Goal: Transaction & Acquisition: Purchase product/service

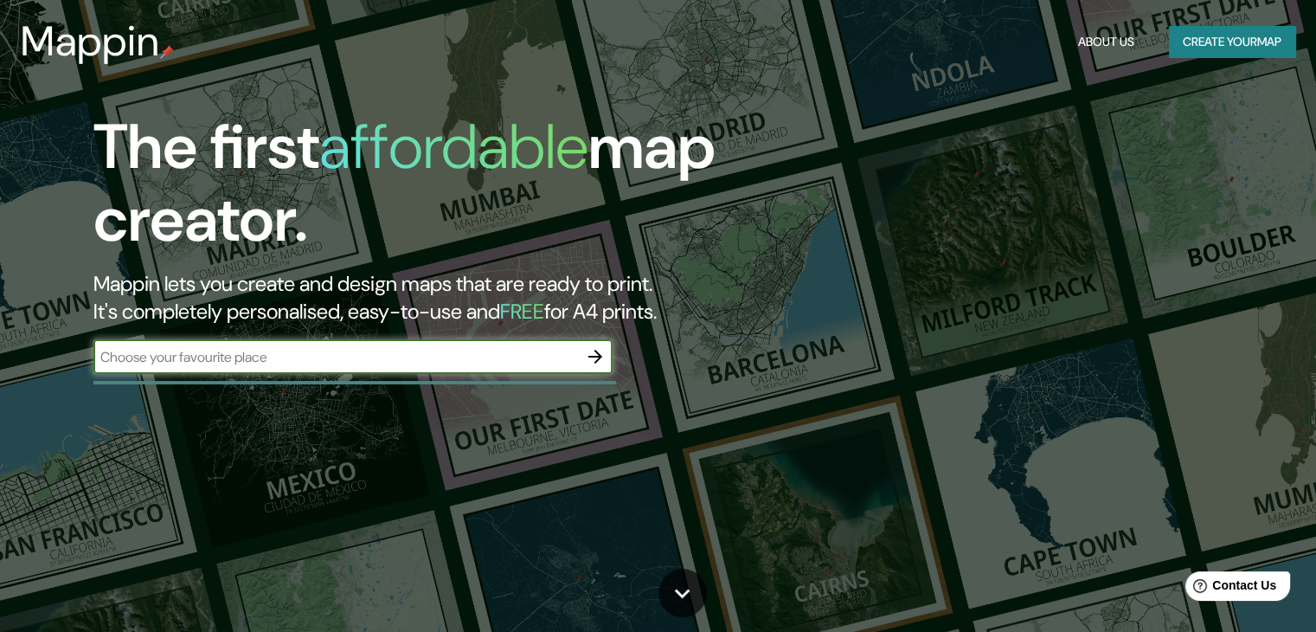
click at [414, 351] on input "text" at bounding box center [335, 357] width 484 height 20
click at [591, 357] on icon "button" at bounding box center [595, 357] width 14 height 14
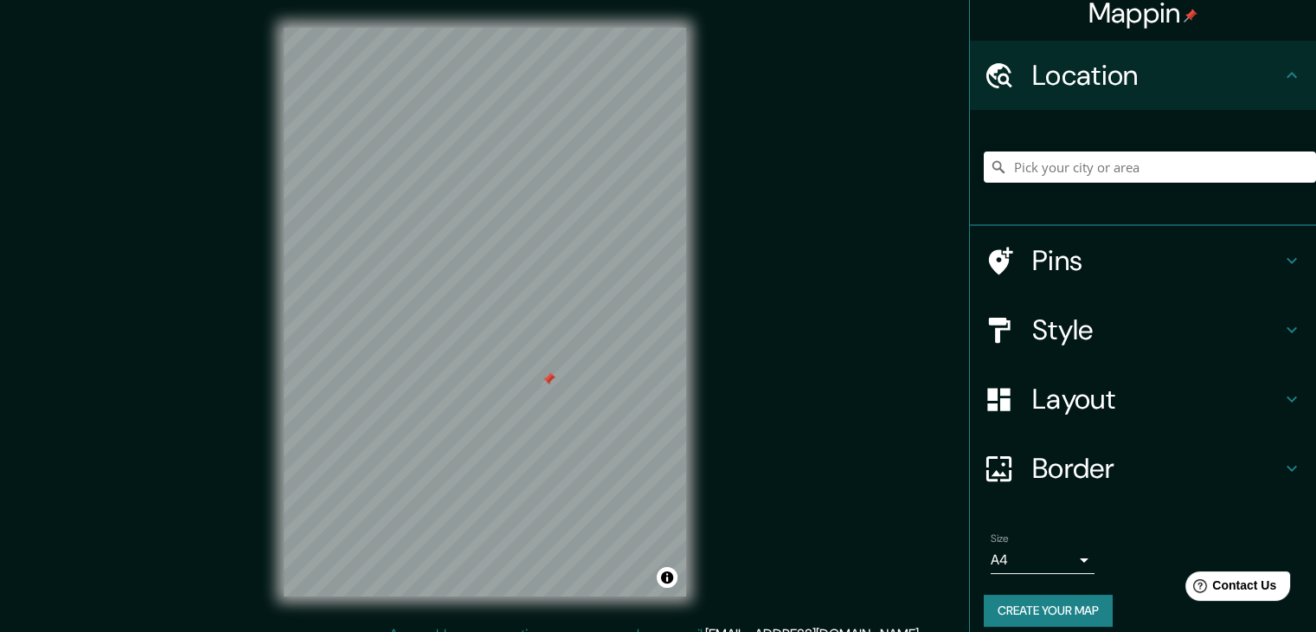
scroll to position [29, 0]
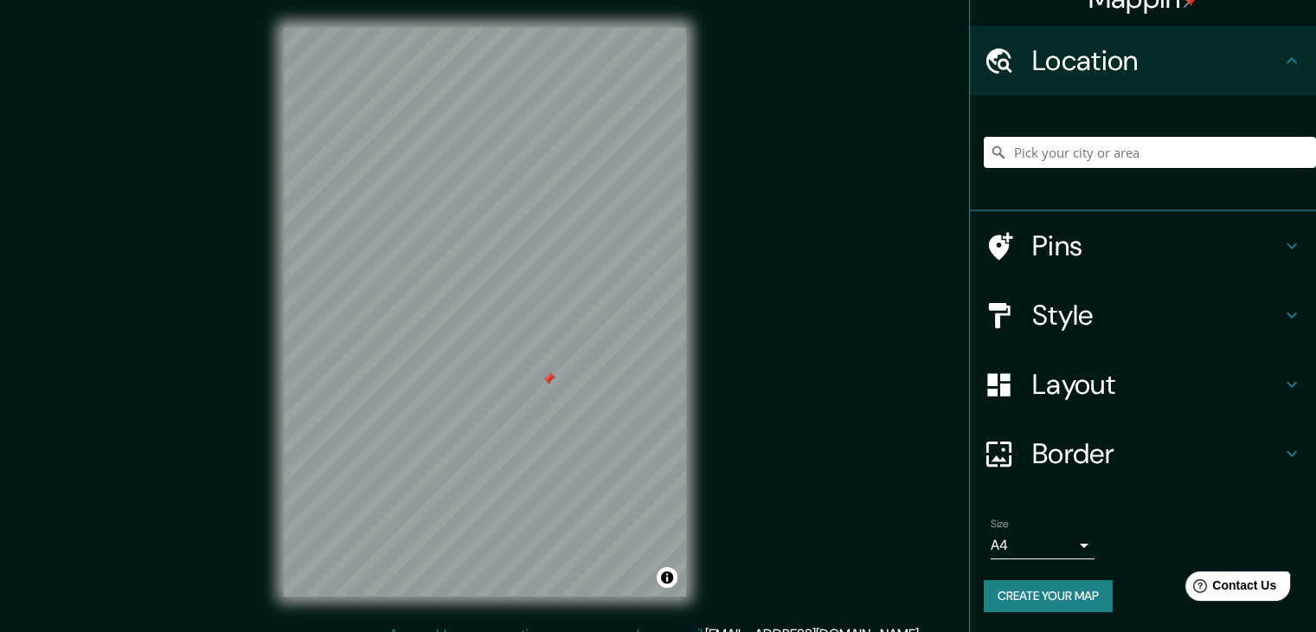
click at [1049, 537] on body "Mappin Location Pins Style Layout Border Choose a border. Hint : you can make l…" at bounding box center [658, 316] width 1316 height 632
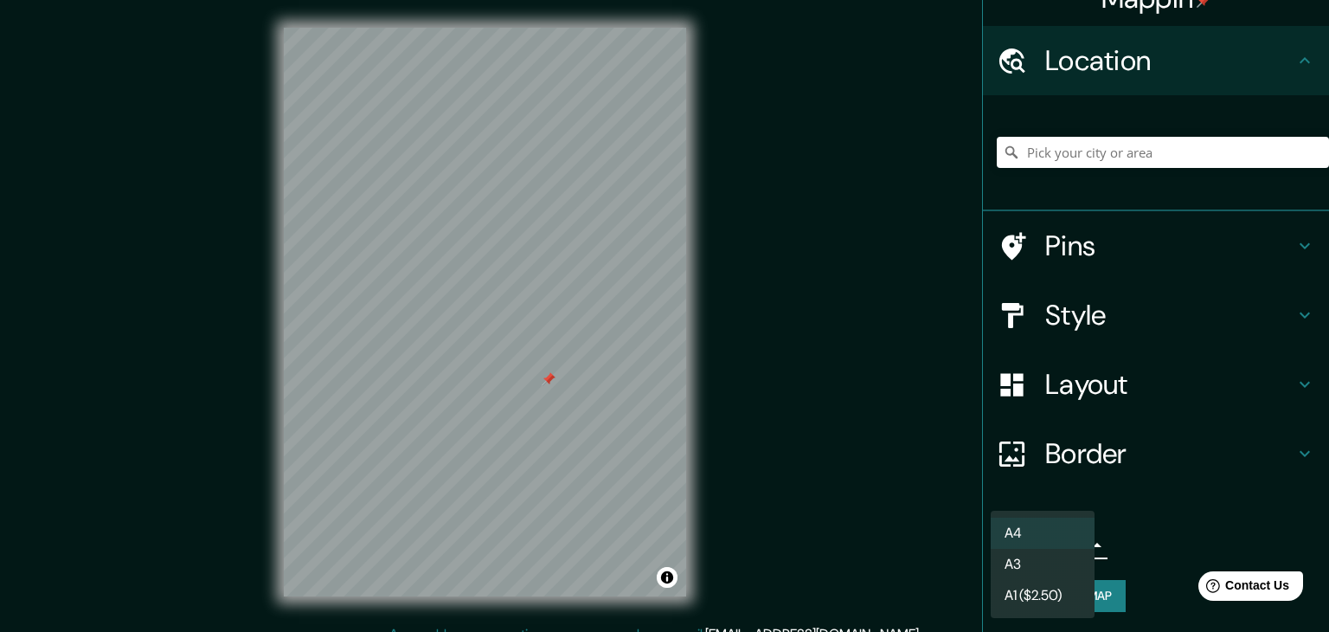
click at [1059, 564] on li "A3" at bounding box center [1043, 563] width 104 height 31
type input "a4"
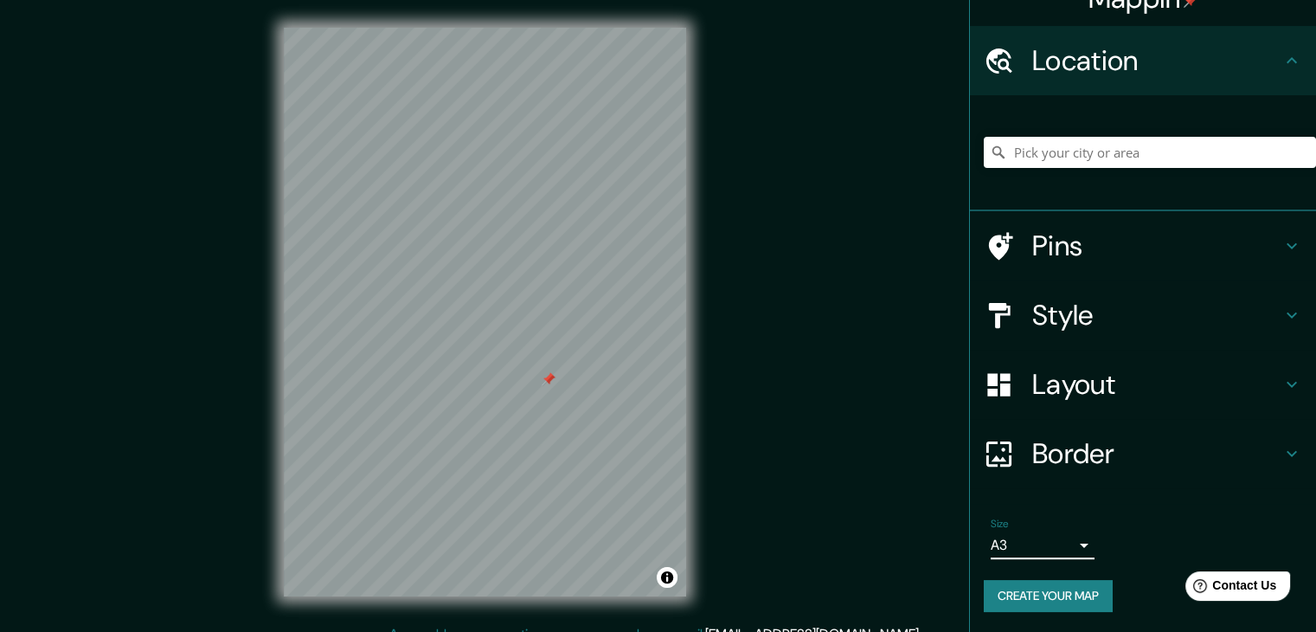
click at [1059, 589] on button "Create your map" at bounding box center [1048, 596] width 129 height 32
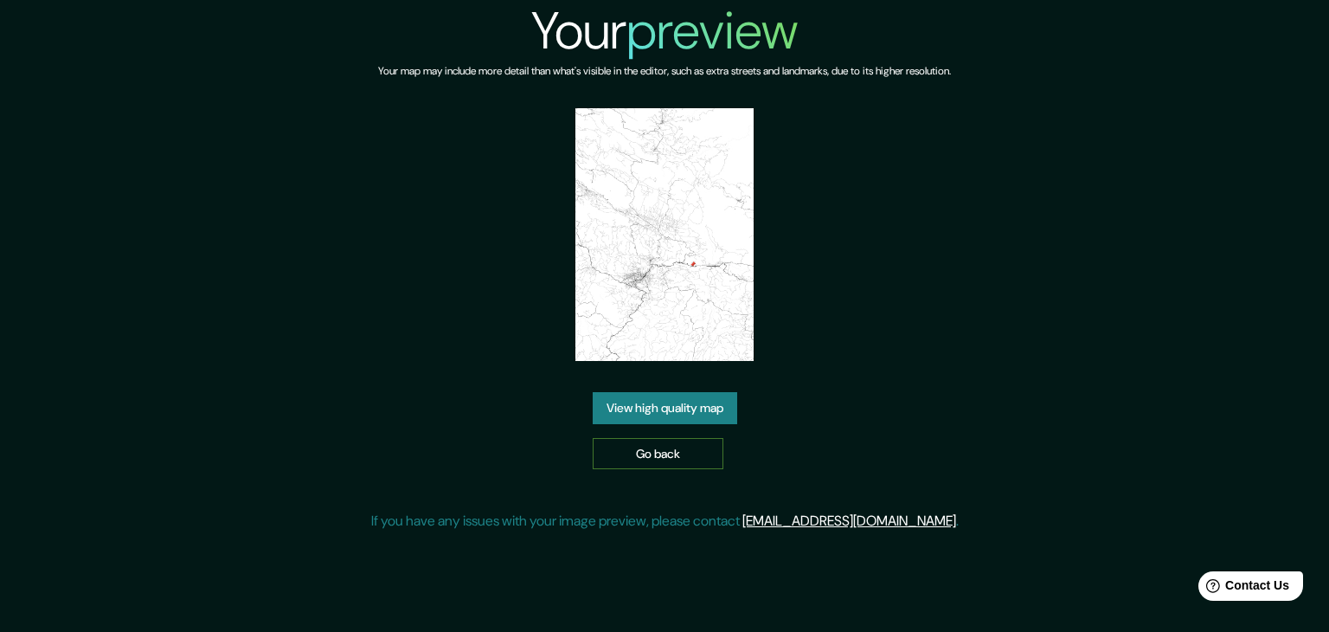
click at [644, 453] on link "Go back" at bounding box center [658, 454] width 131 height 32
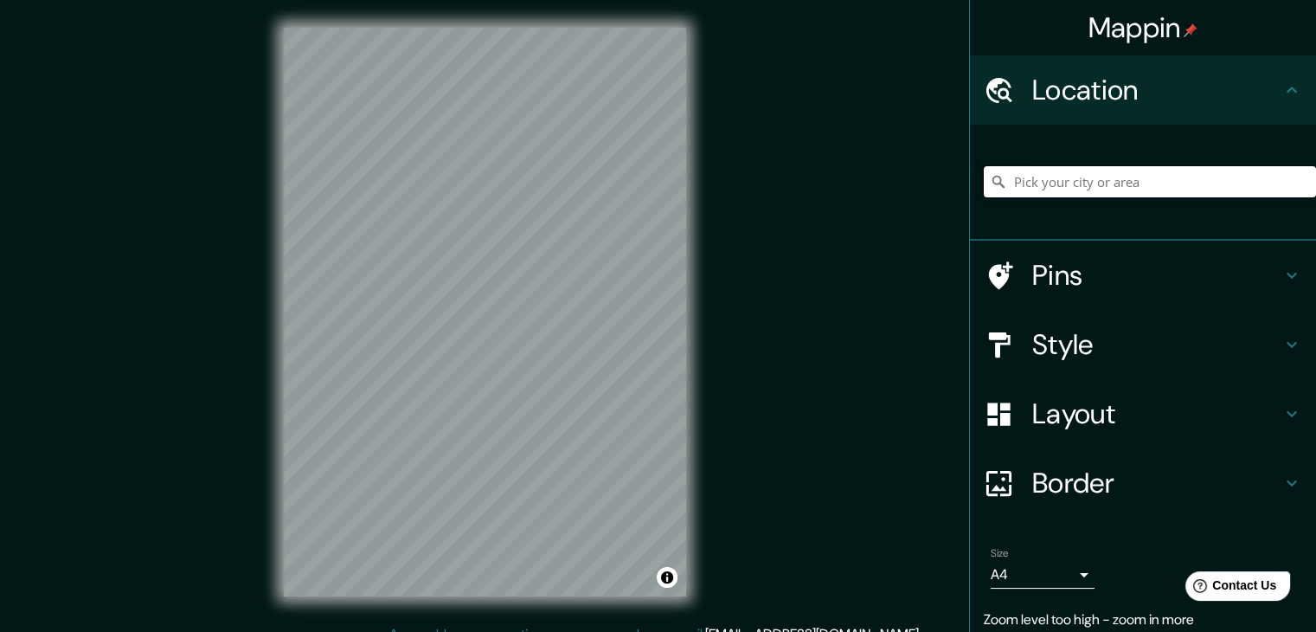
click at [1119, 171] on input "Pick your city or area" at bounding box center [1150, 181] width 332 height 31
click at [1121, 178] on input "Pick your city or area" at bounding box center [1150, 181] width 332 height 31
